Goal: Task Accomplishment & Management: Use online tool/utility

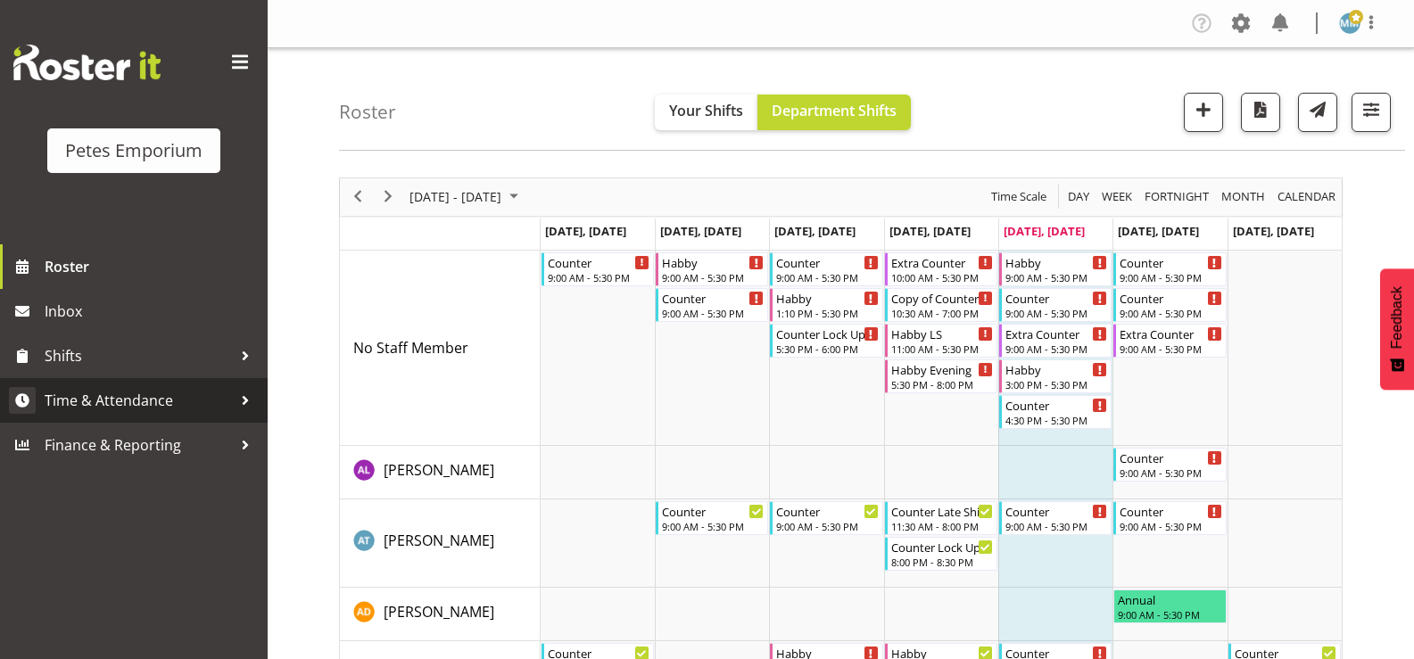
click at [163, 399] on span "Time & Attendance" at bounding box center [138, 400] width 187 height 27
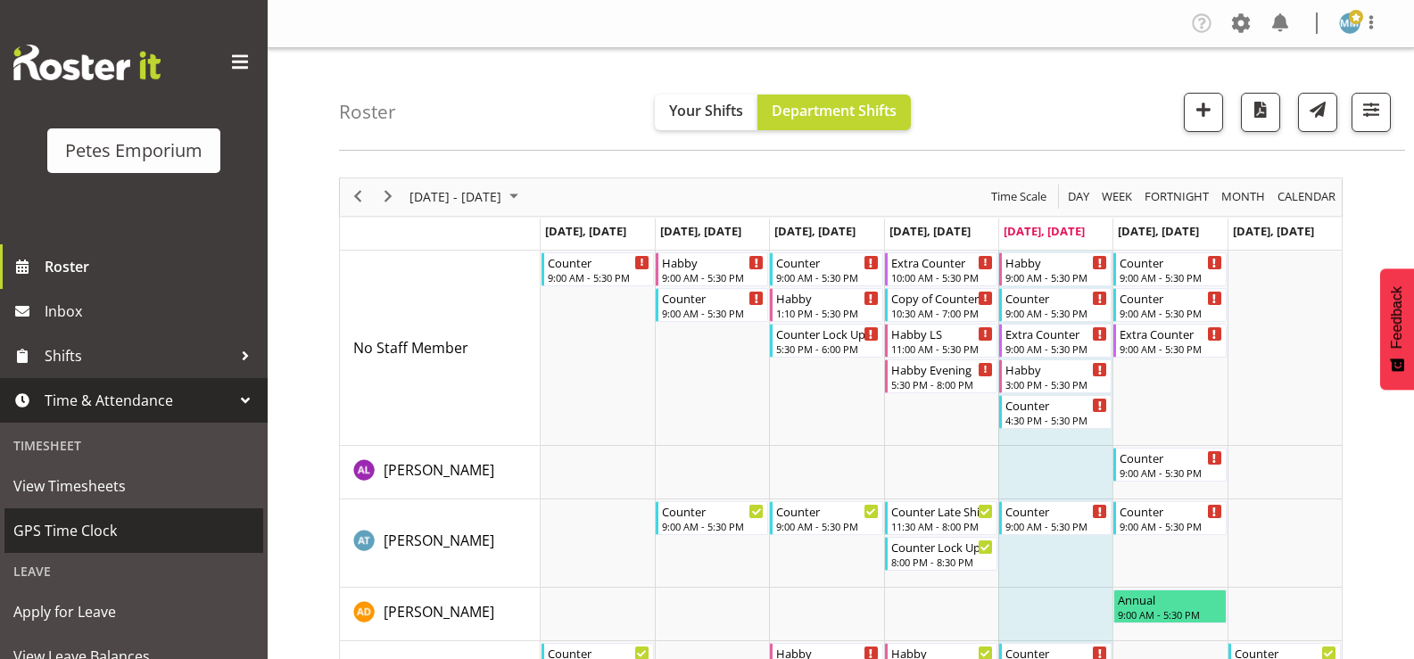
click at [95, 526] on span "GPS Time Clock" at bounding box center [133, 531] width 241 height 27
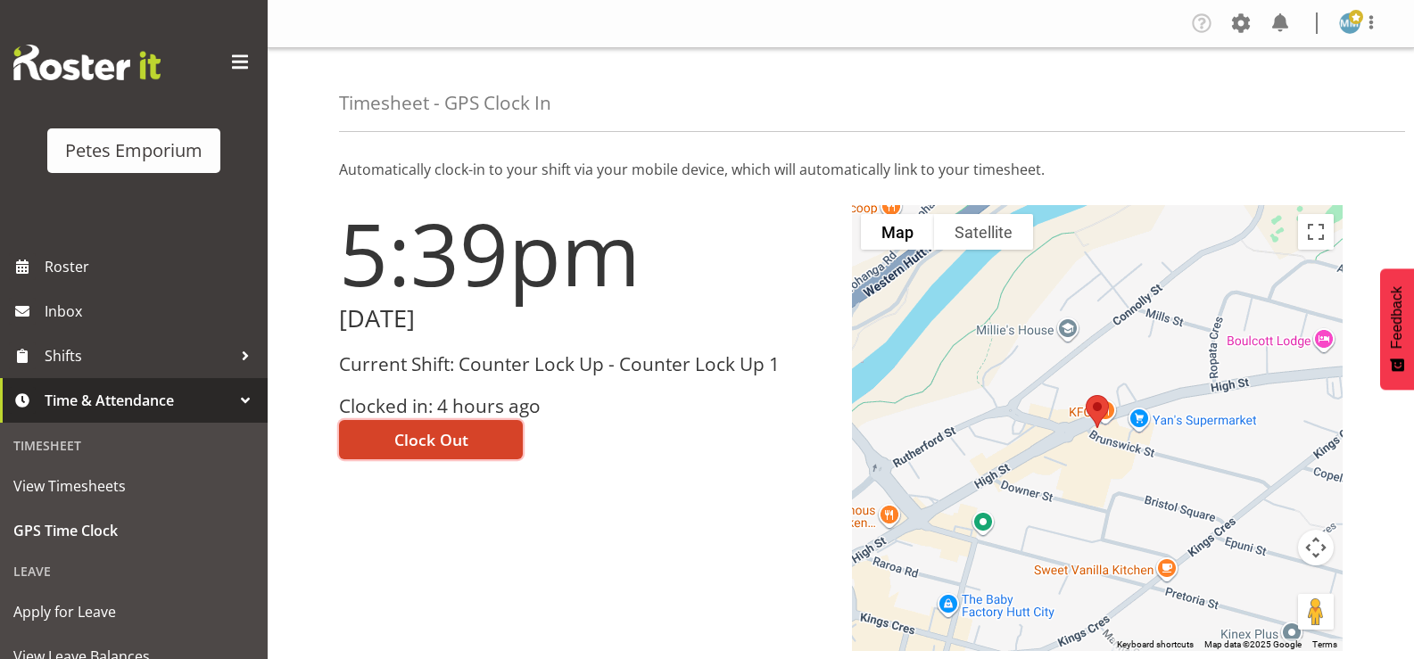
click at [436, 439] on span "Clock Out" at bounding box center [431, 439] width 74 height 23
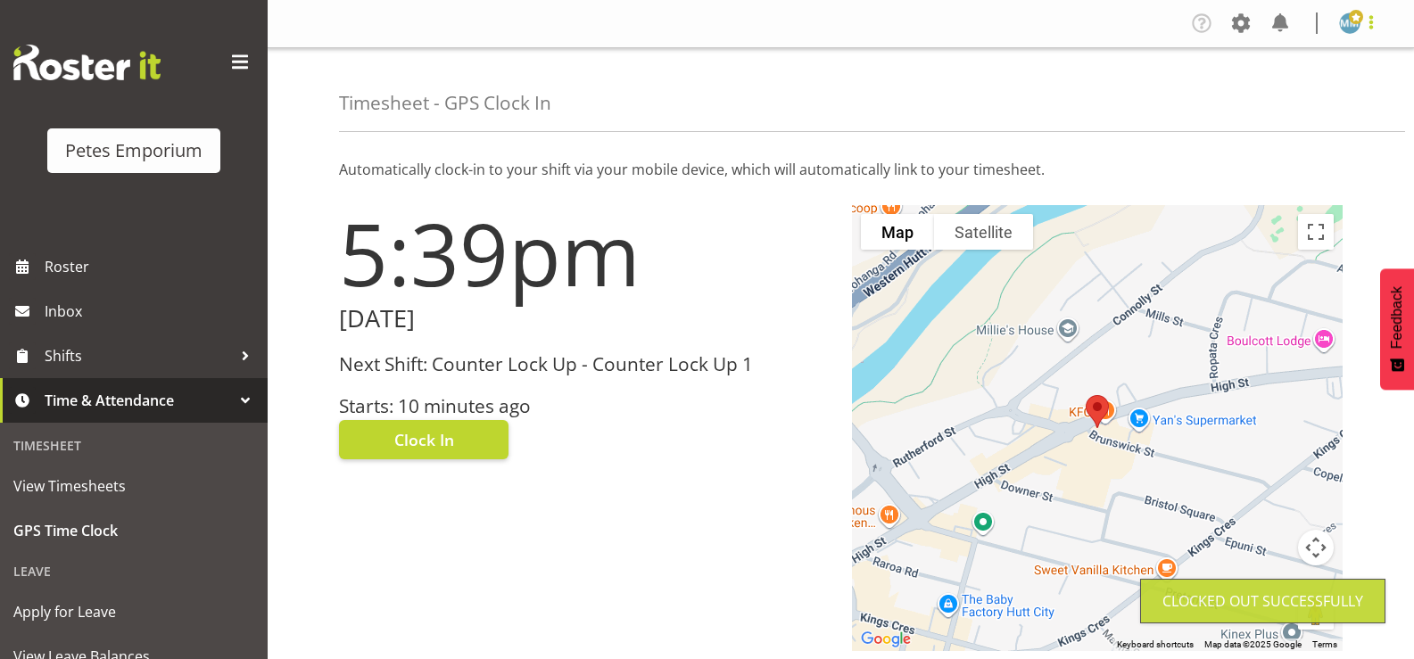
click at [1362, 13] on span at bounding box center [1371, 22] width 21 height 21
click at [1275, 97] on link "Log Out" at bounding box center [1296, 94] width 171 height 32
